Goal: Navigation & Orientation: Find specific page/section

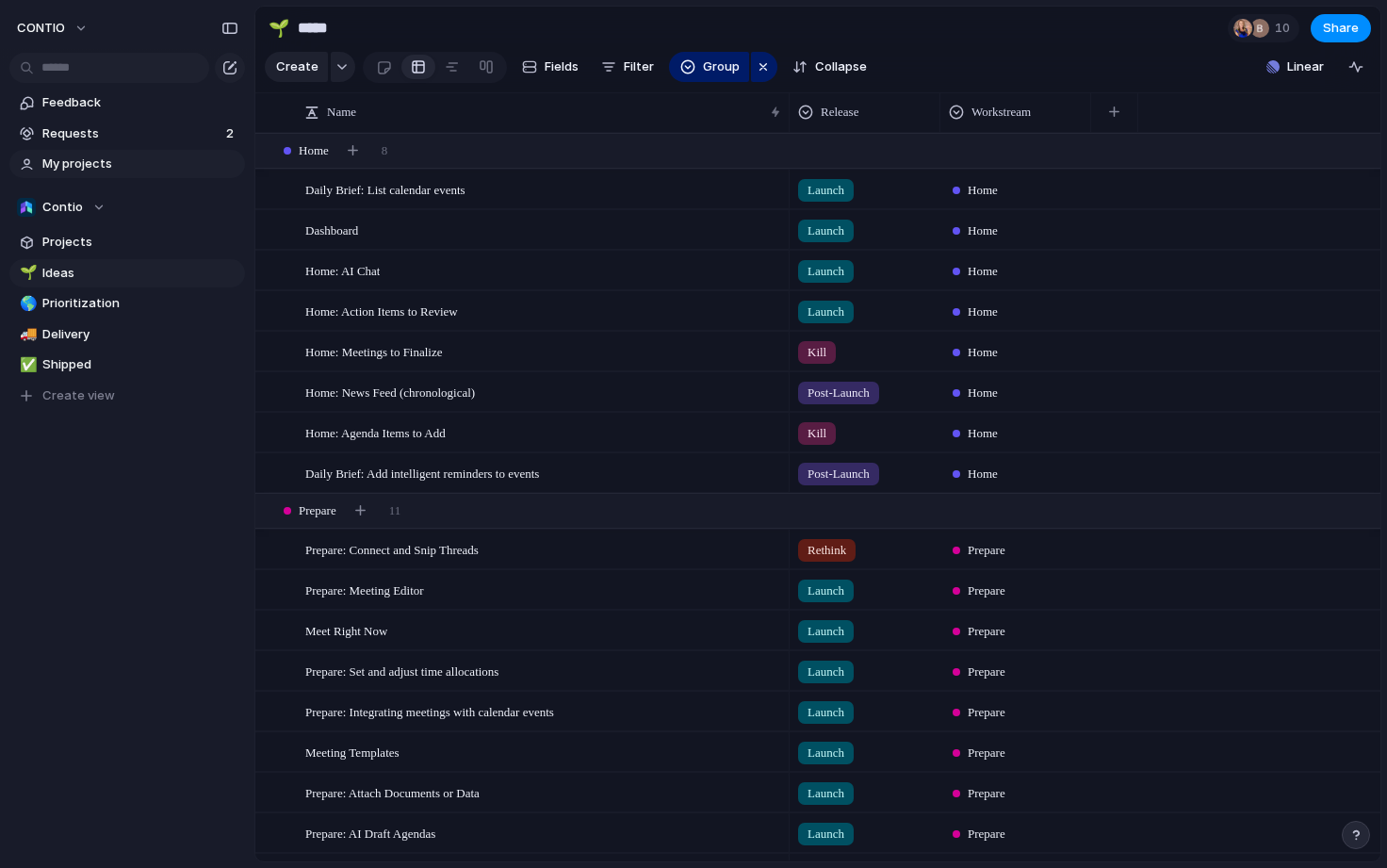
click at [148, 164] on span "My projects" at bounding box center [139, 164] width 196 height 19
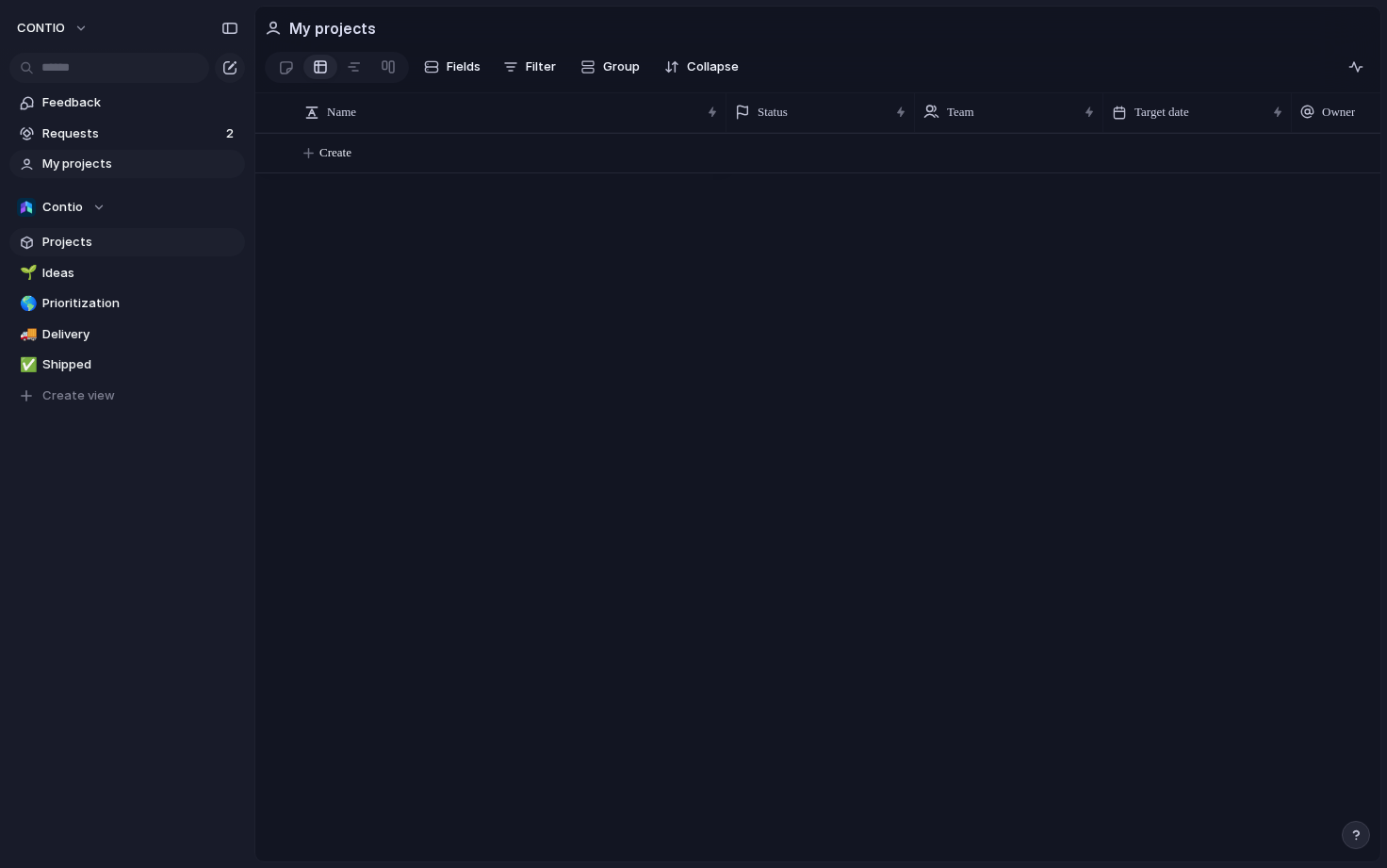
click at [150, 244] on span "Projects" at bounding box center [139, 243] width 196 height 19
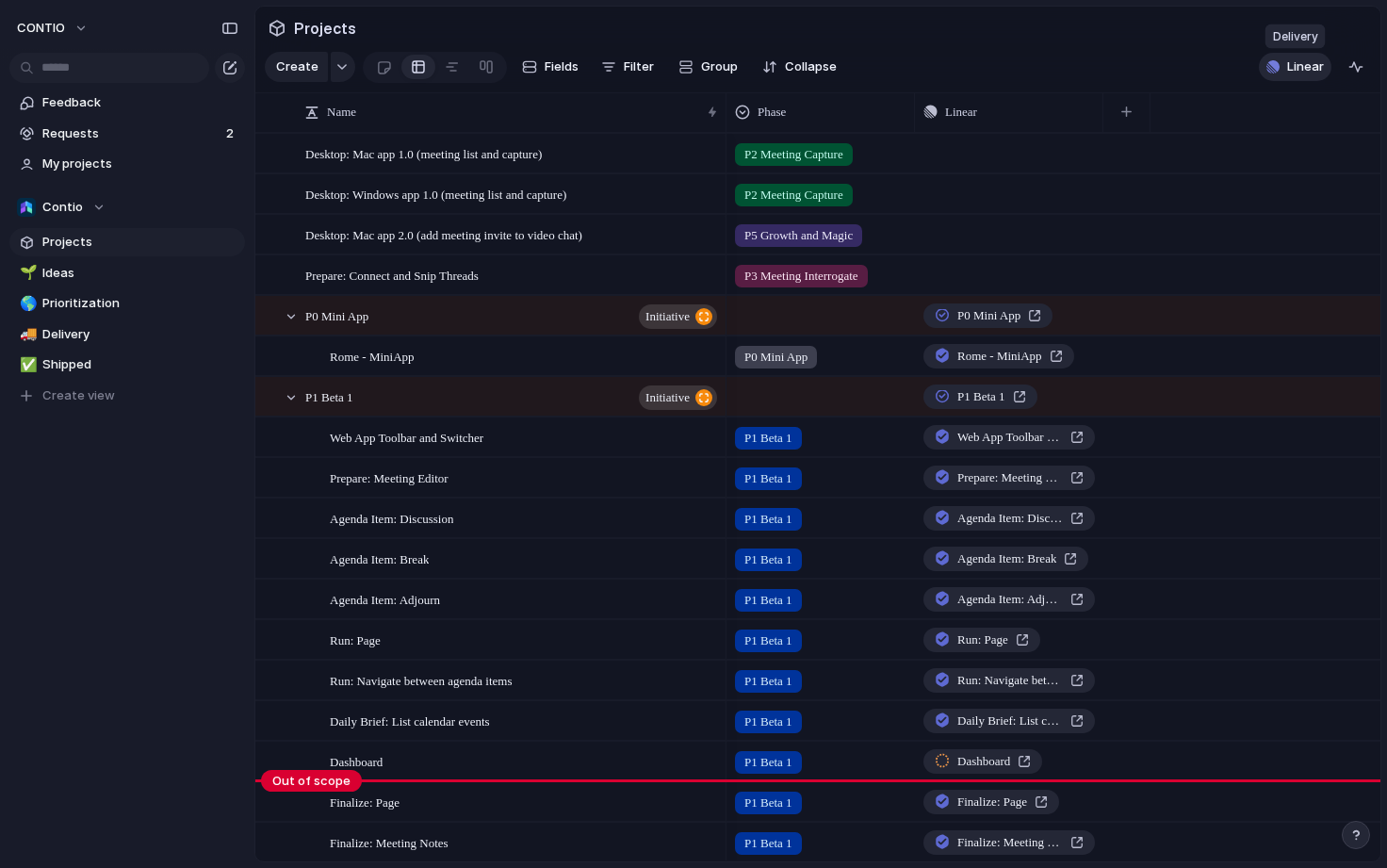
click at [1288, 69] on span "Linear" at bounding box center [1305, 67] width 36 height 19
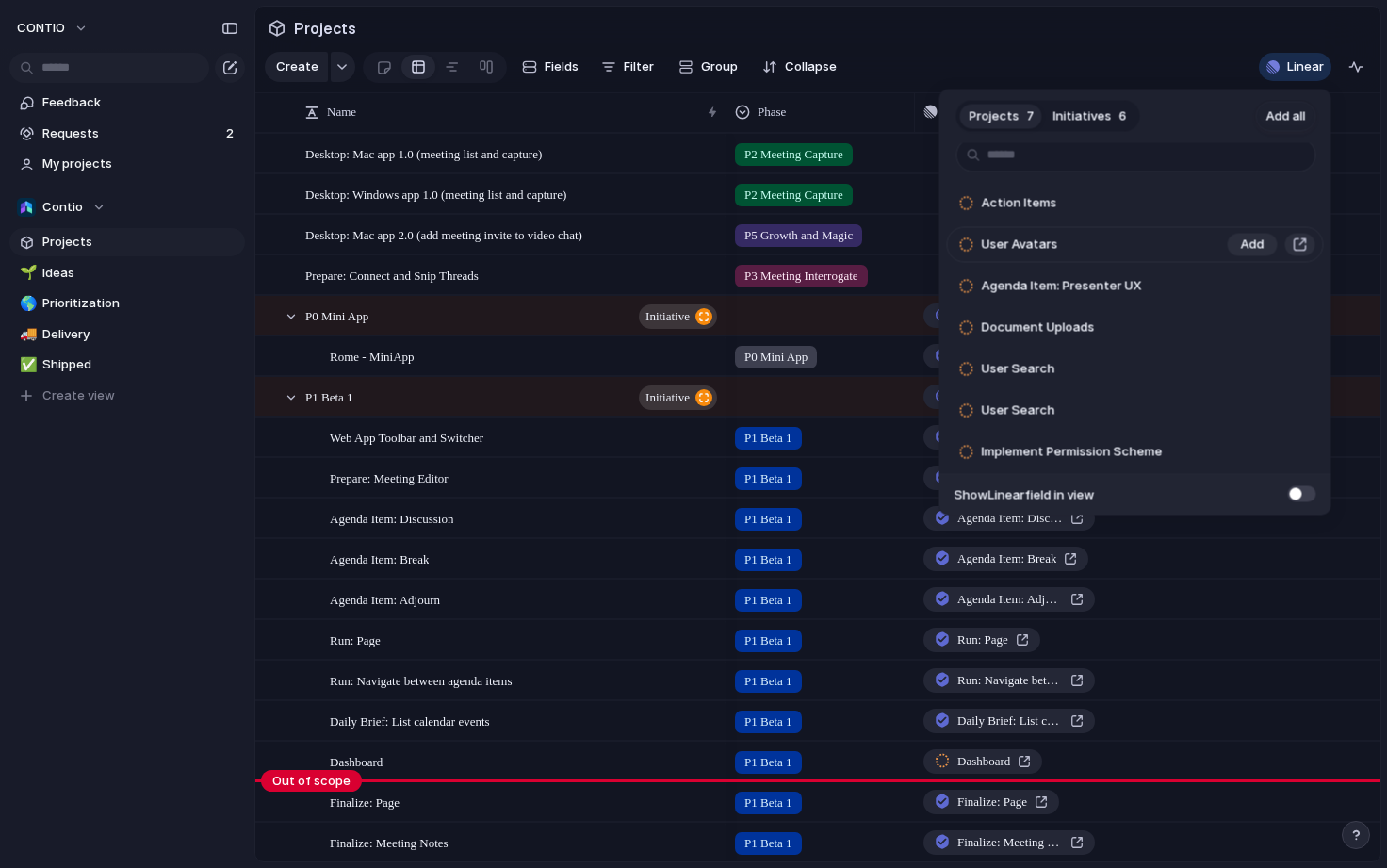
scroll to position [5, 0]
click at [401, 494] on div "Projects 7 Initiatives 6 Add all Action Items Add User Avatars Add Agenda Item:…" at bounding box center [694, 434] width 1387 height 868
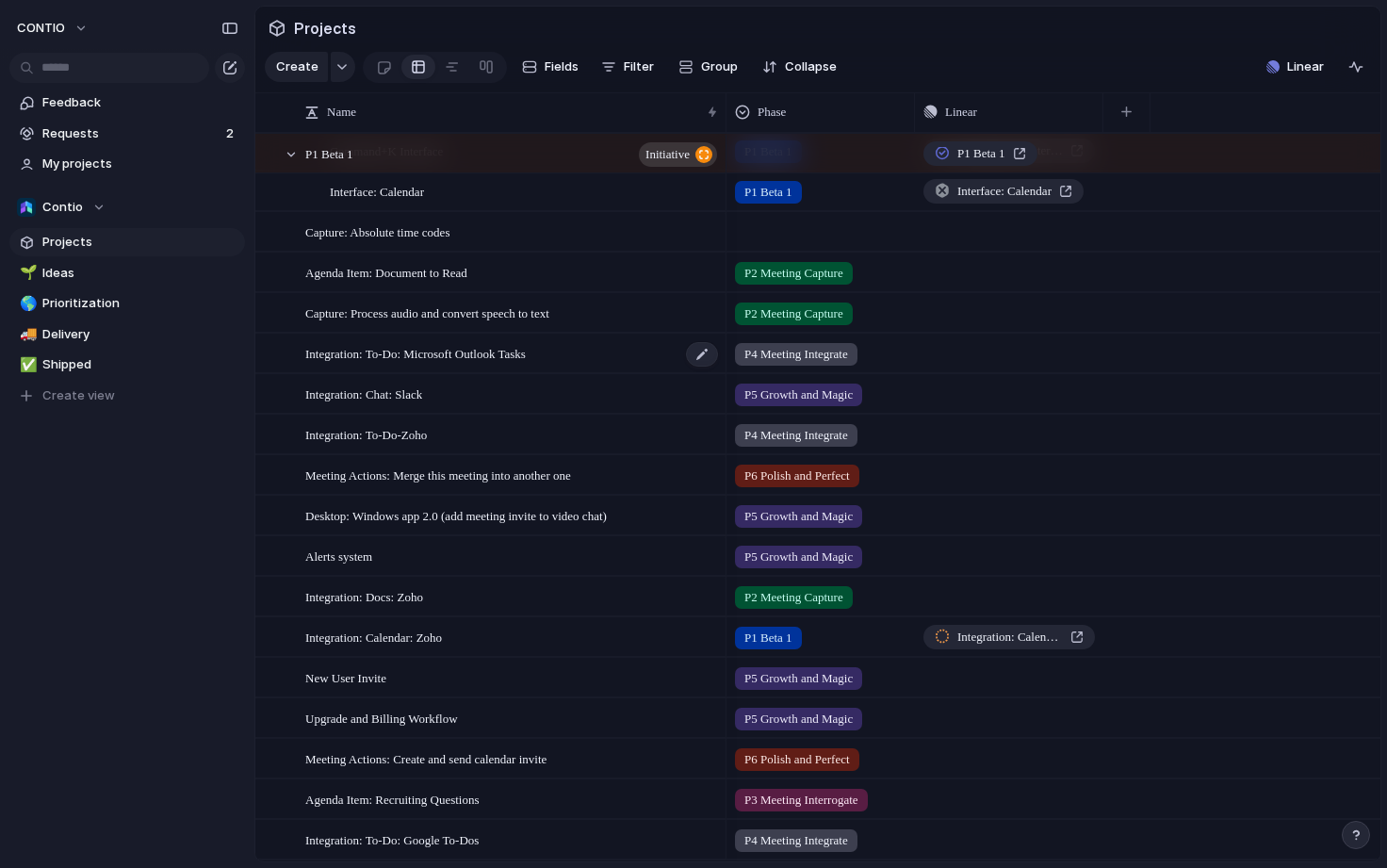
scroll to position [1181, 0]
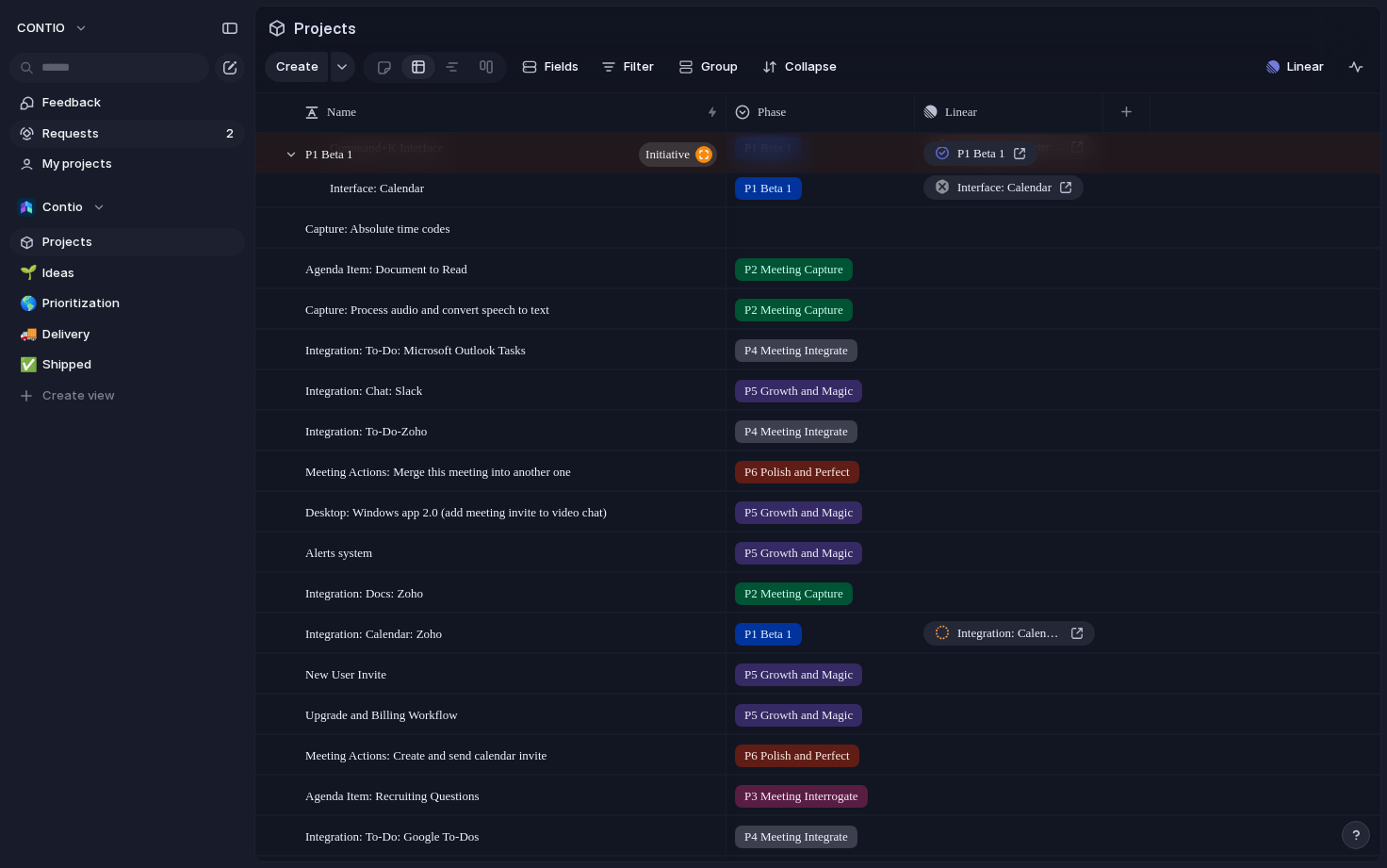
click at [195, 124] on span "Requests" at bounding box center [131, 134] width 178 height 19
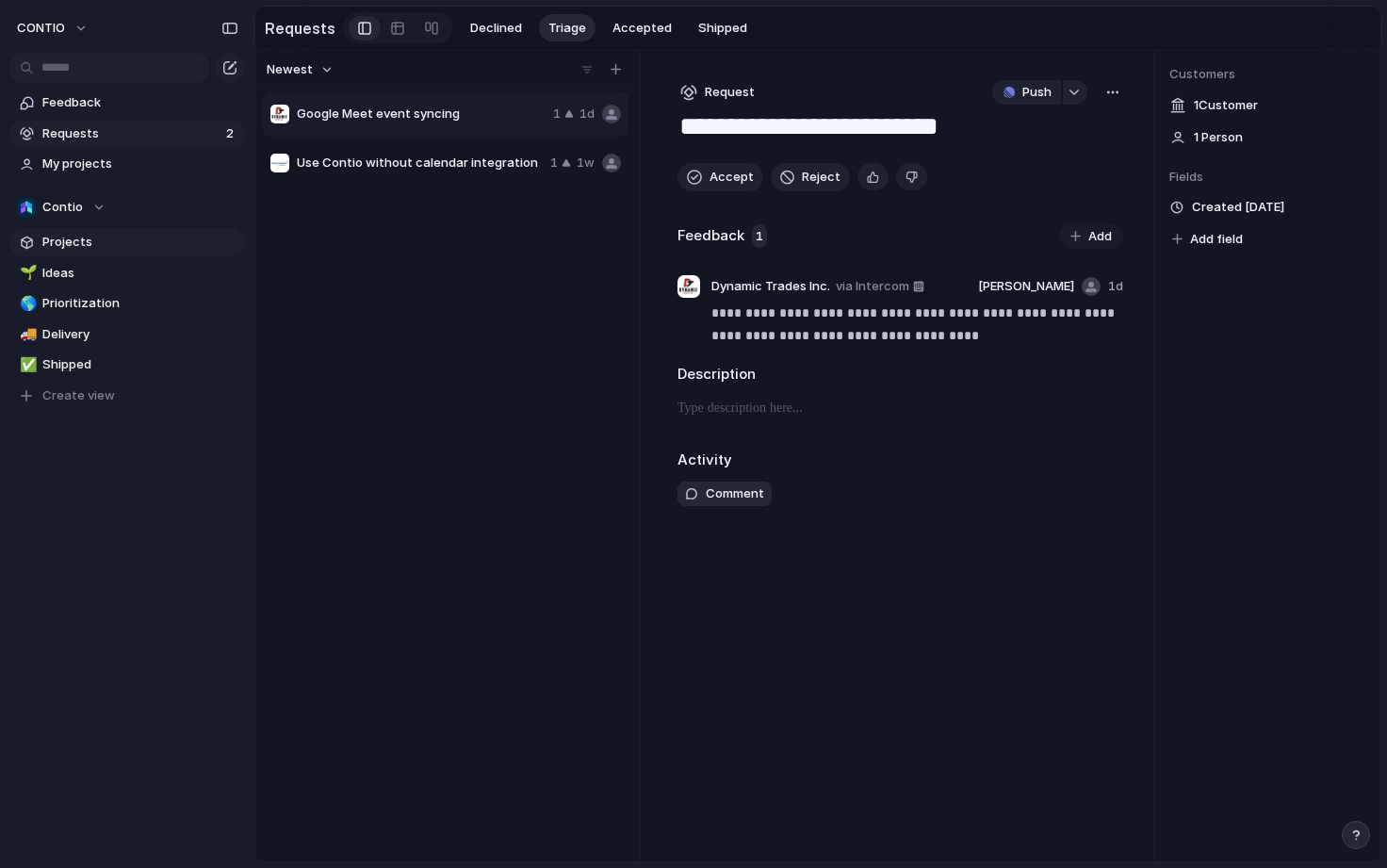
click at [167, 249] on span "Projects" at bounding box center [139, 243] width 196 height 19
